Goal: Information Seeking & Learning: Learn about a topic

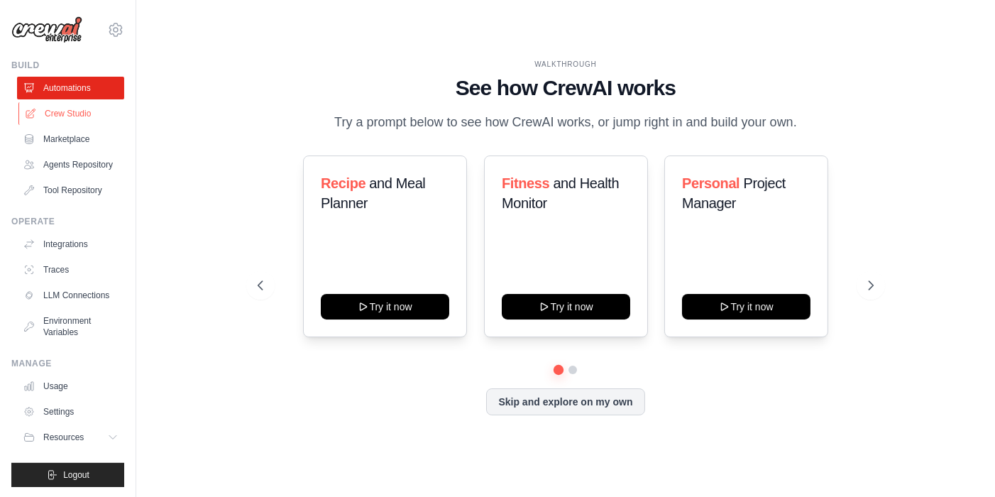
click at [69, 105] on link "Crew Studio" at bounding box center [71, 113] width 107 height 23
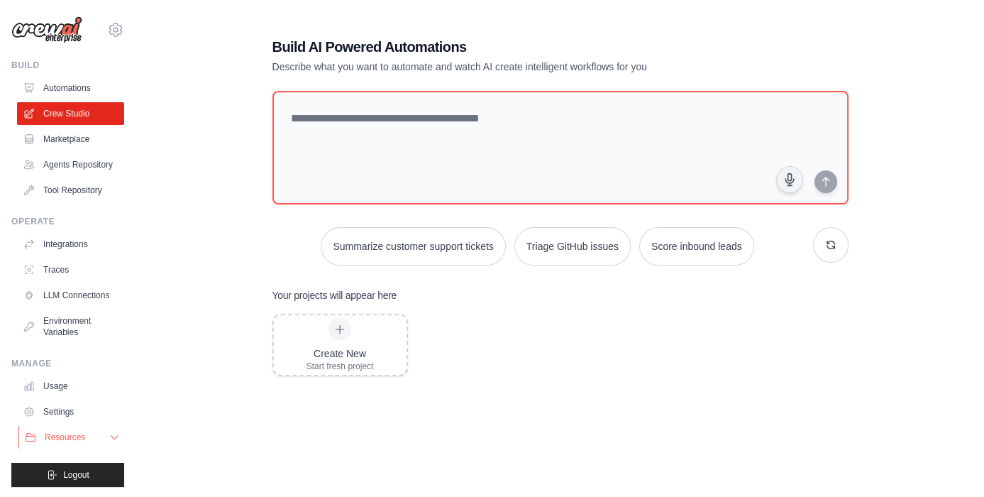
drag, startPoint x: 0, startPoint y: 0, endPoint x: 87, endPoint y: 455, distance: 463.7
click at [87, 448] on button "Resources" at bounding box center [71, 437] width 107 height 23
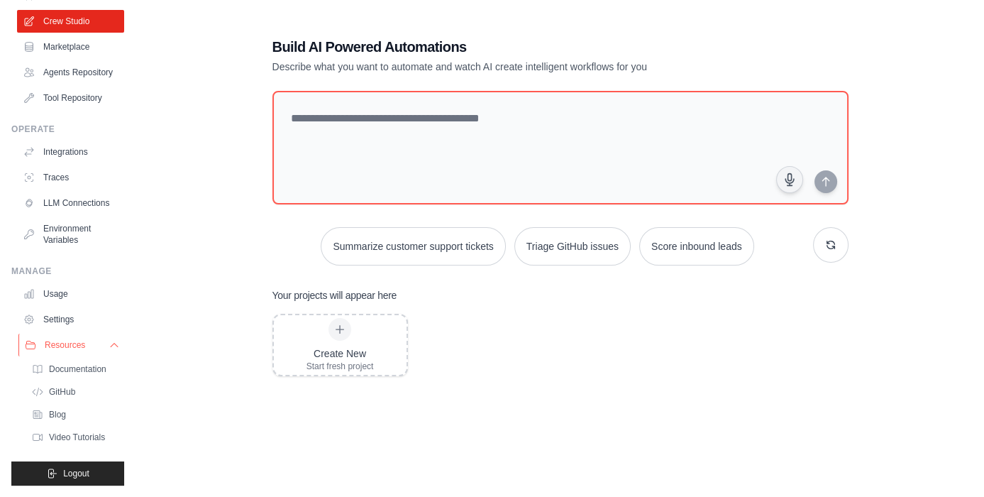
click at [84, 341] on button "Resources" at bounding box center [71, 344] width 107 height 23
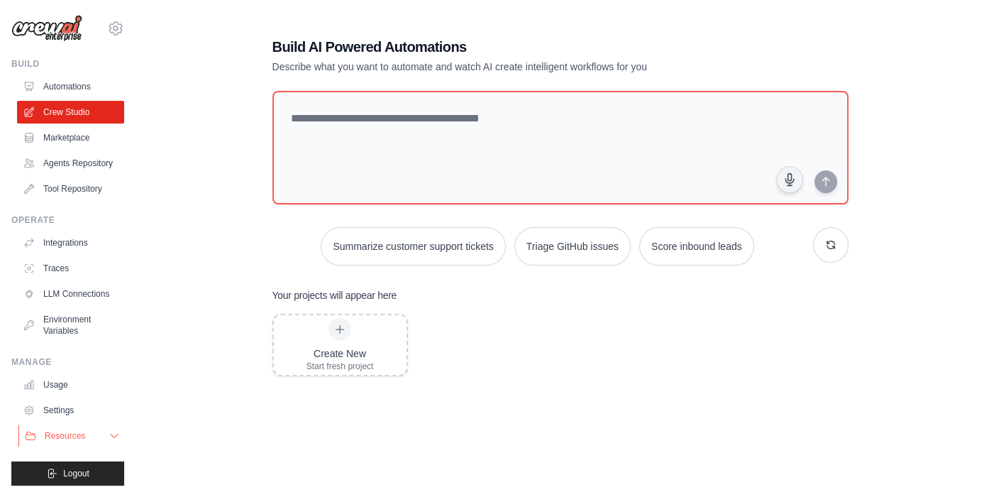
scroll to position [0, 0]
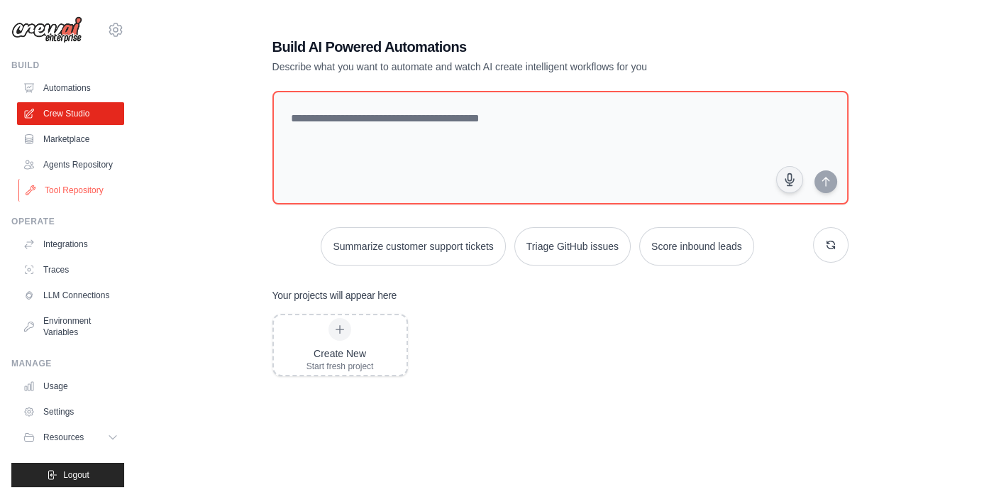
click at [80, 195] on link "Tool Repository" at bounding box center [71, 190] width 107 height 23
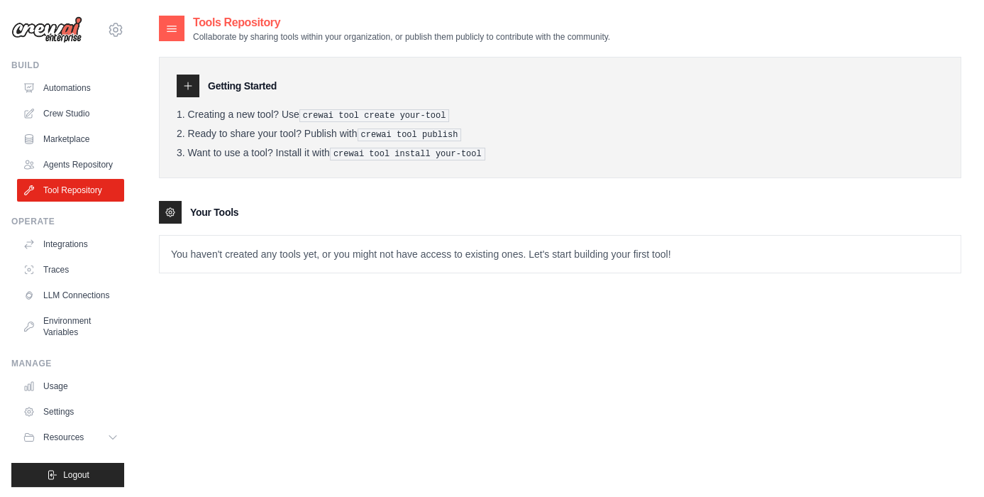
click at [190, 81] on icon at bounding box center [187, 85] width 11 height 11
click at [254, 256] on p "You haven't created any tools yet, or you might not have access to existing one…" at bounding box center [560, 254] width 801 height 37
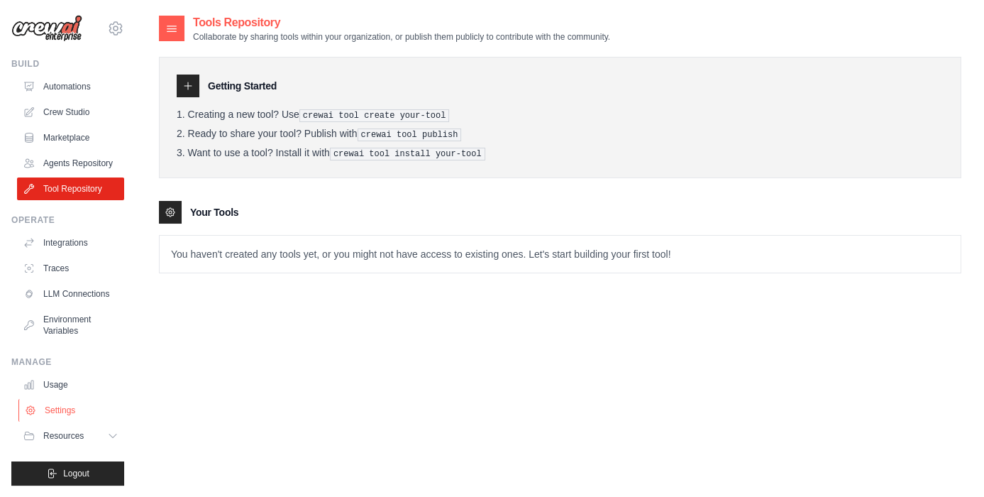
click at [65, 406] on link "Settings" at bounding box center [71, 410] width 107 height 23
click at [72, 426] on button "Resources" at bounding box center [71, 435] width 107 height 23
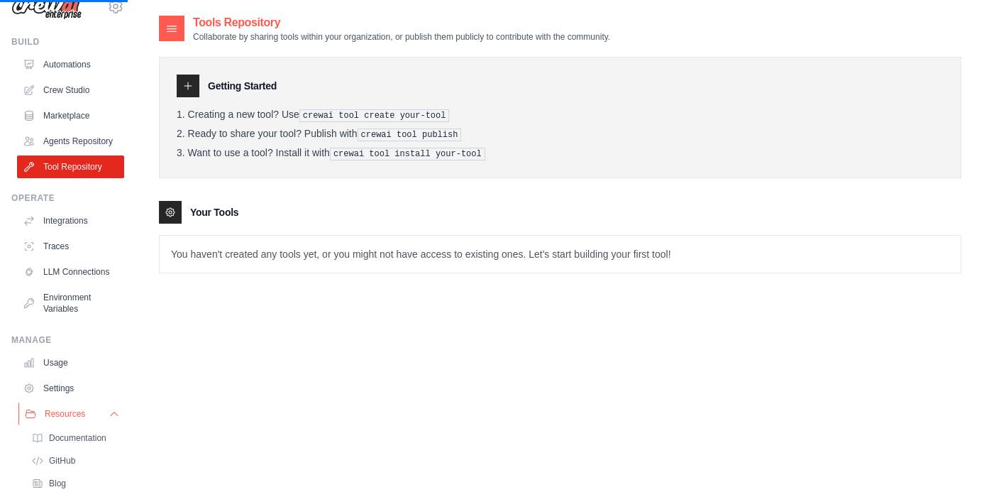
scroll to position [126, 0]
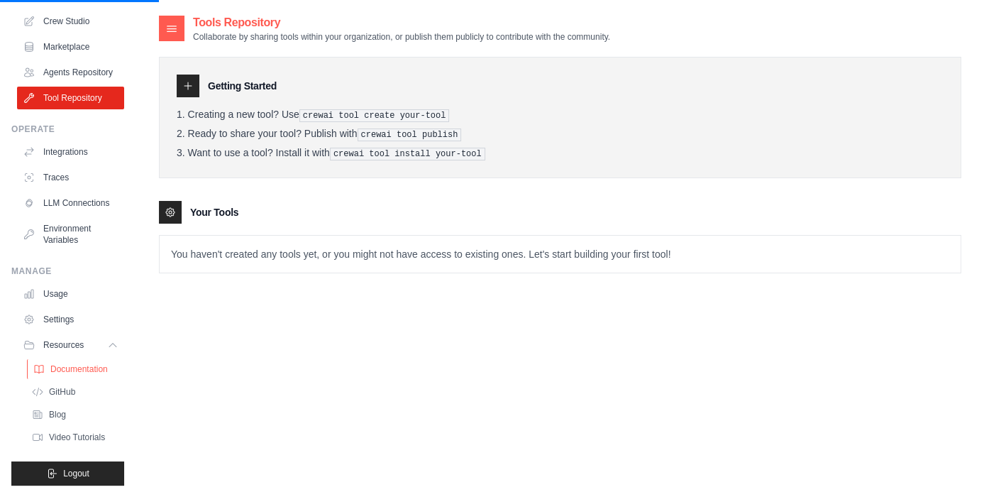
click at [67, 363] on span "Documentation" at bounding box center [78, 368] width 57 height 11
